Goal: Task Accomplishment & Management: Use online tool/utility

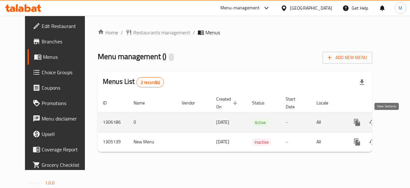
click at [396, 124] on link "enhanced table" at bounding box center [403, 121] width 15 height 15
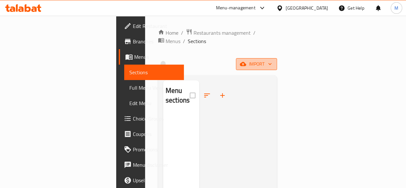
click at [272, 60] on span "import" at bounding box center [256, 64] width 31 height 8
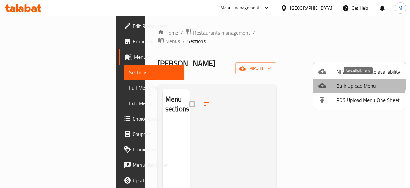
click at [353, 82] on span "Bulk Upload Menu" at bounding box center [369, 86] width 64 height 8
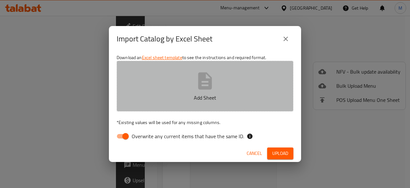
click at [215, 86] on icon "button" at bounding box center [205, 81] width 21 height 21
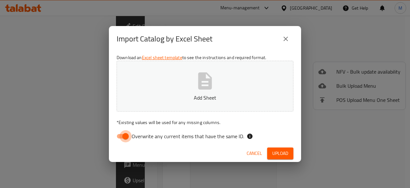
click at [128, 134] on input "Overwrite any current items that have the same ID." at bounding box center [125, 136] width 37 height 12
checkbox input "false"
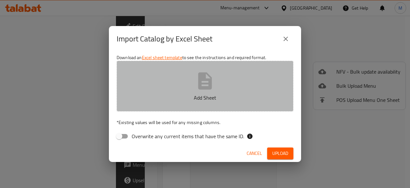
click at [201, 80] on icon "button" at bounding box center [206, 80] width 14 height 17
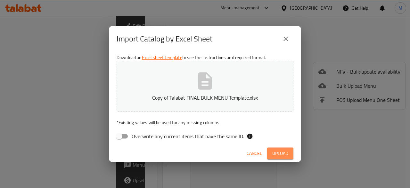
click at [283, 149] on span "Upload" at bounding box center [281, 153] width 16 height 8
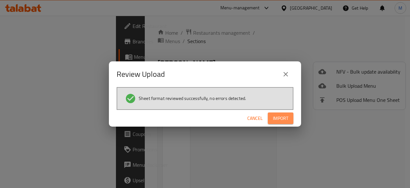
click at [281, 124] on button "Import" at bounding box center [281, 118] width 26 height 12
click at [287, 73] on icon "close" at bounding box center [286, 74] width 8 height 8
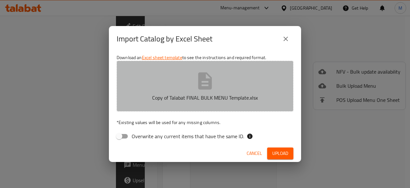
click at [216, 79] on button "Copy of Talabat FINAL BULK MENU Template.xlsx" at bounding box center [205, 86] width 177 height 51
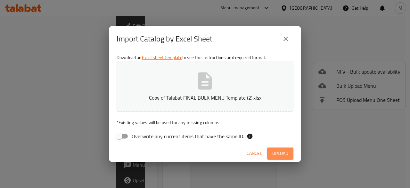
click at [277, 154] on span "Upload" at bounding box center [281, 153] width 16 height 8
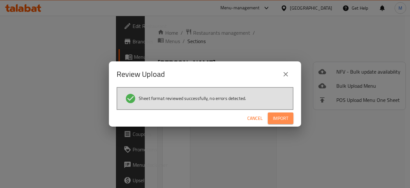
click at [279, 116] on span "Import" at bounding box center [280, 118] width 15 height 8
